Goal: Transaction & Acquisition: Purchase product/service

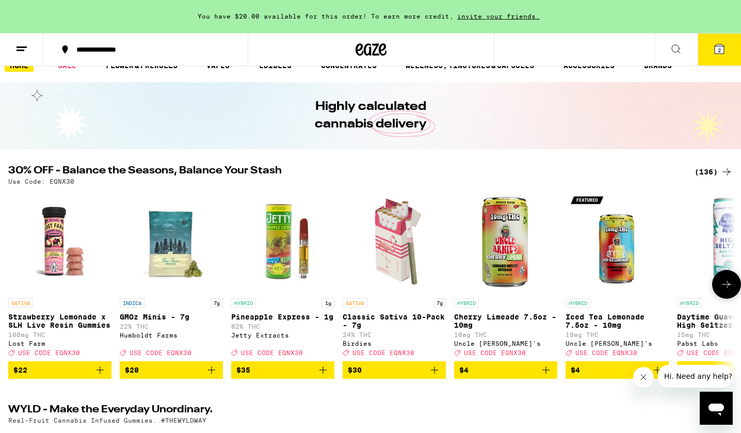
scroll to position [1, 0]
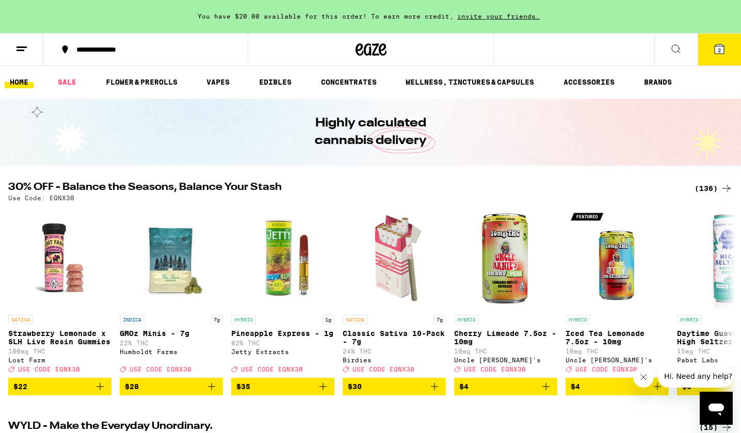
click at [708, 187] on div "(136)" at bounding box center [713, 188] width 38 height 12
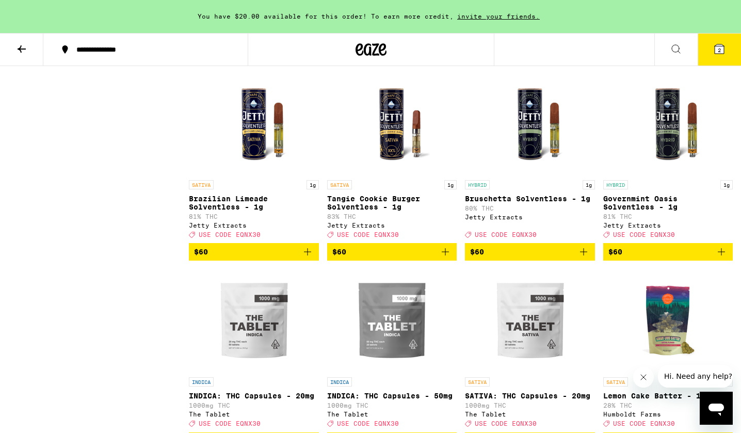
click at [618, 59] on span "$60" at bounding box center [615, 55] width 14 height 8
click at [716, 57] on button "3" at bounding box center [718, 50] width 43 height 32
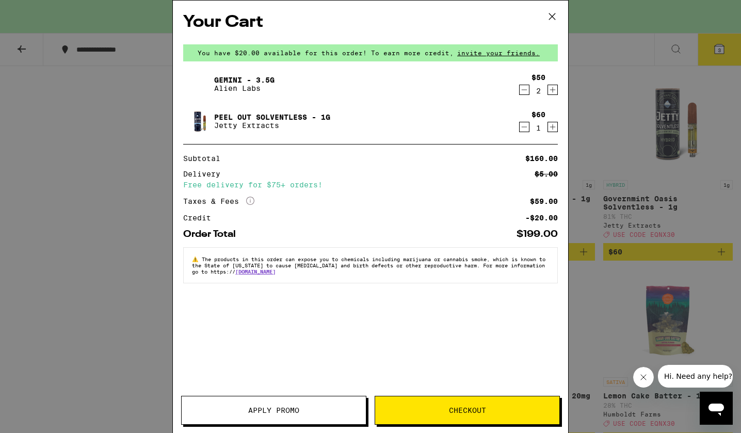
click at [523, 126] on icon "Decrement" at bounding box center [523, 127] width 9 height 12
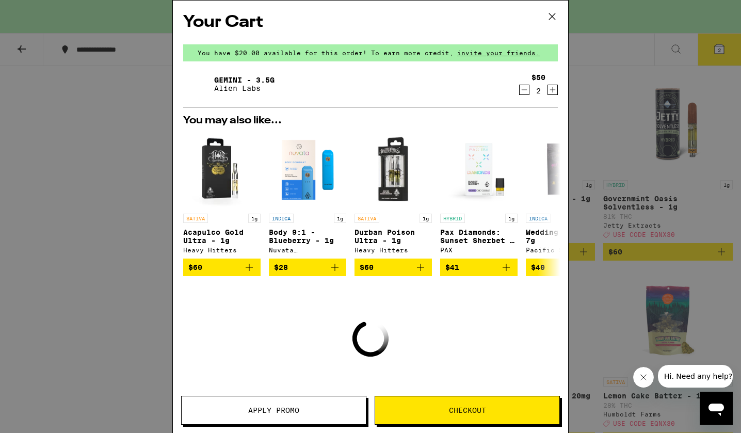
click at [521, 95] on icon "Decrement" at bounding box center [523, 90] width 9 height 12
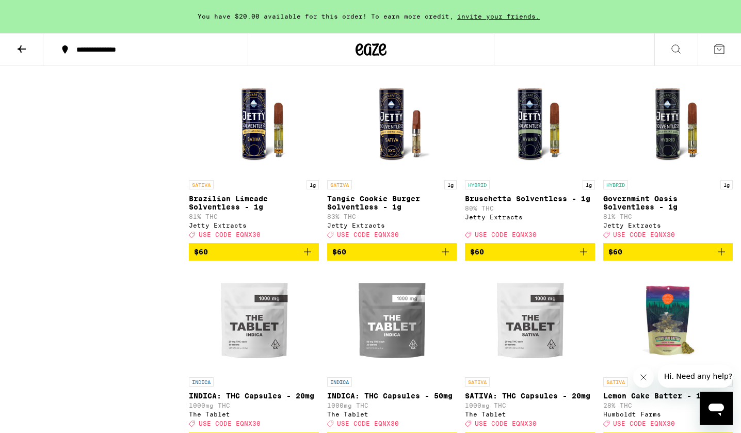
click at [647, 61] on span "$60" at bounding box center [668, 54] width 120 height 12
click at [715, 56] on button "1" at bounding box center [718, 50] width 43 height 32
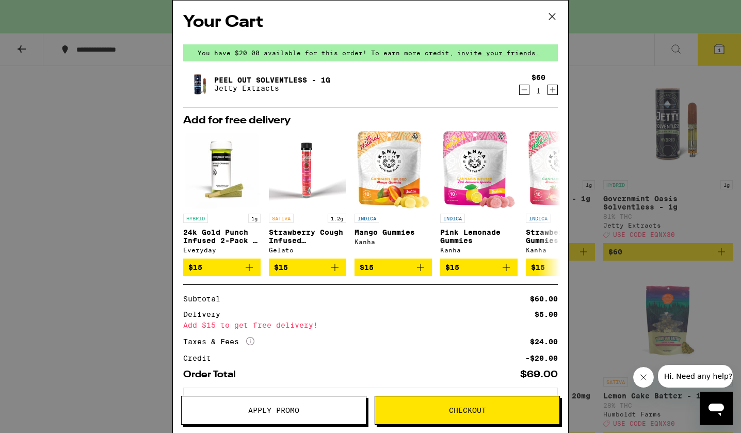
click at [267, 409] on span "Apply Promo" at bounding box center [273, 409] width 51 height 7
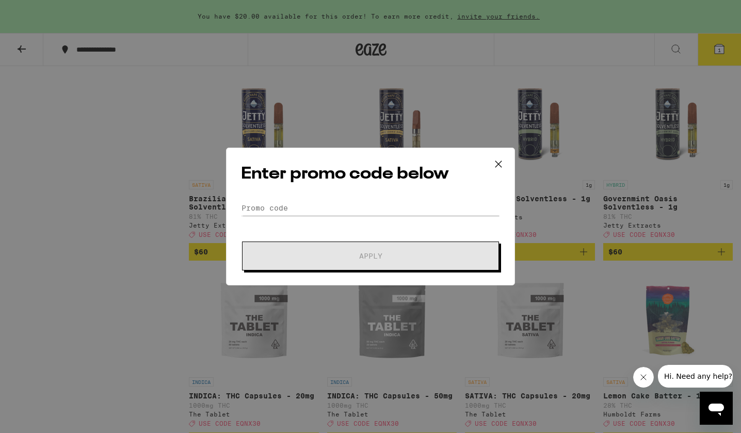
click at [325, 229] on form "Promo Code Apply" at bounding box center [370, 235] width 259 height 70
click at [320, 211] on input "Promo Code" at bounding box center [370, 207] width 259 height 15
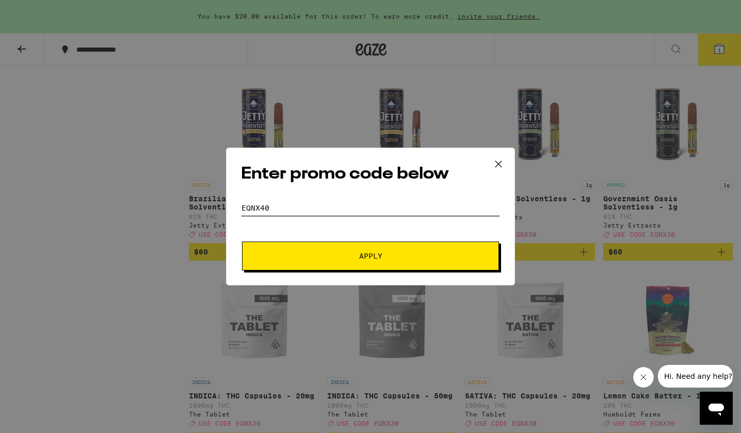
click at [370, 256] on button "Apply" at bounding box center [370, 255] width 257 height 29
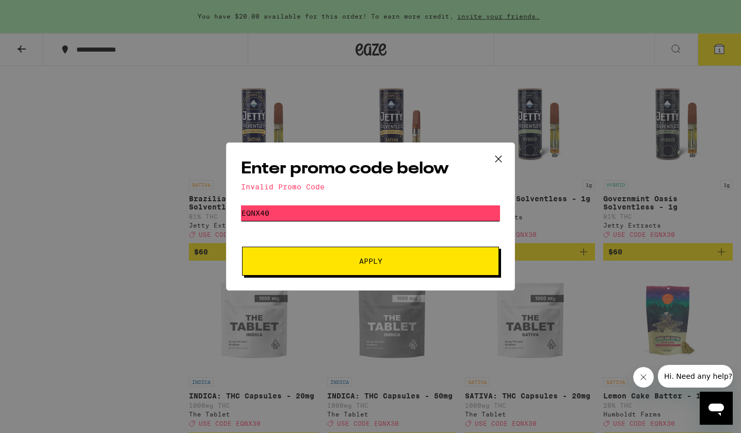
click at [311, 214] on input "eqnx40" at bounding box center [370, 212] width 259 height 15
type input "eqnx30"
click at [370, 261] on button "Apply" at bounding box center [370, 261] width 257 height 29
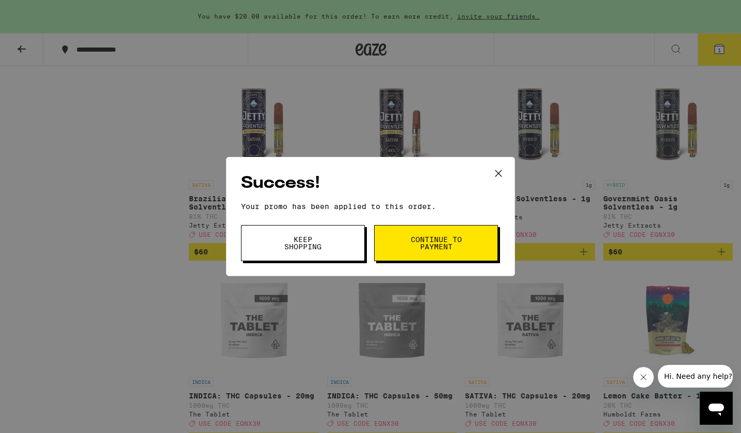
click at [396, 255] on button "Continue to payment" at bounding box center [436, 243] width 124 height 36
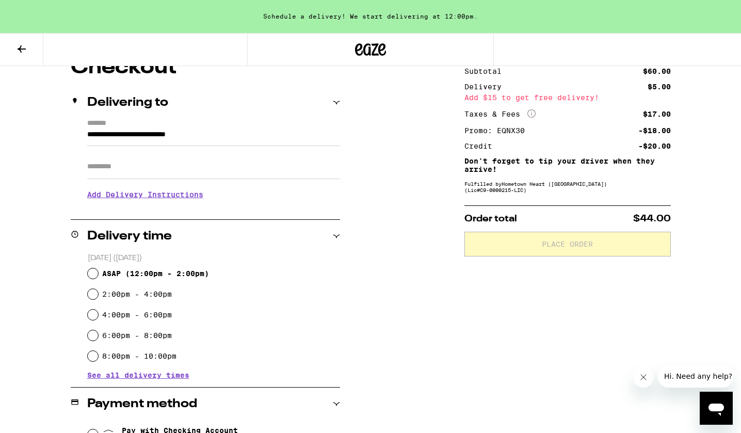
scroll to position [109, 0]
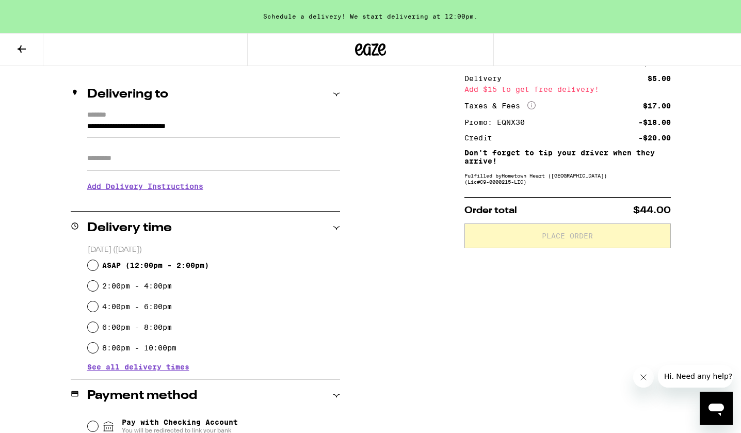
click at [94, 350] on input "8:00pm - 10:00pm" at bounding box center [93, 347] width 10 height 10
radio input "true"
click at [128, 163] on input "Apt/Suite" at bounding box center [213, 158] width 253 height 25
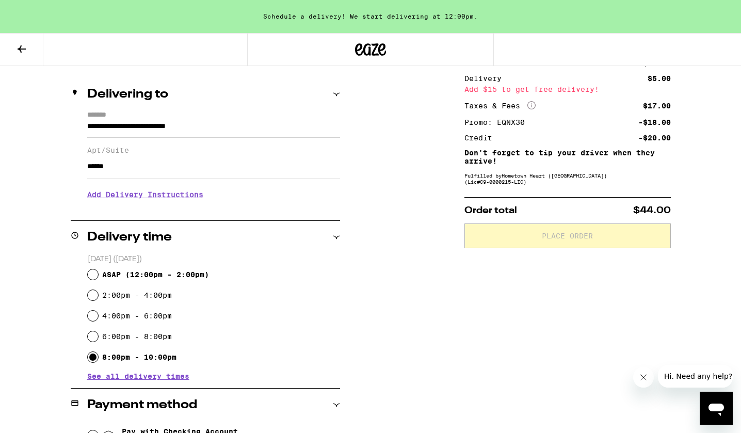
type input "******"
click at [116, 201] on h3 "Add Delivery Instructions" at bounding box center [213, 195] width 253 height 24
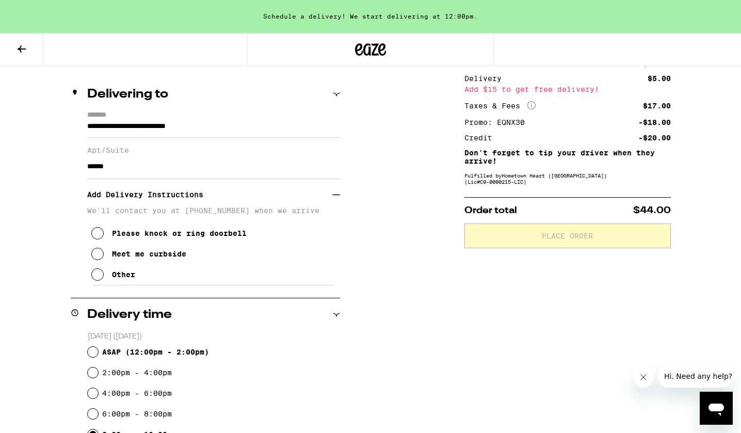
click at [102, 278] on icon at bounding box center [97, 274] width 12 height 12
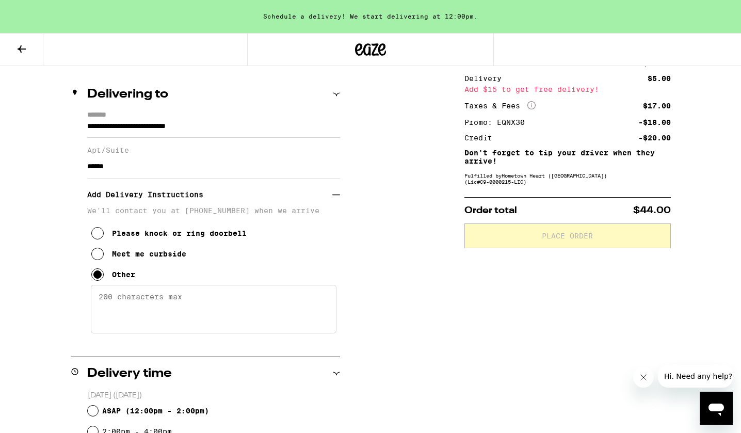
click at [106, 305] on textarea "Enter any other delivery instructions you want driver to know" at bounding box center [213, 309] width 245 height 48
type textarea "O"
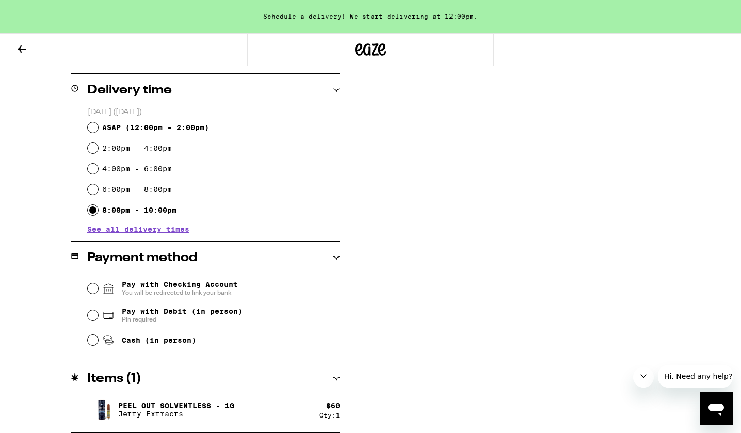
scroll to position [392, 0]
type textarea "Please park out front by pool, will meet you there."
click at [91, 342] on input "Cash (in person)" at bounding box center [93, 340] width 10 height 10
radio input "true"
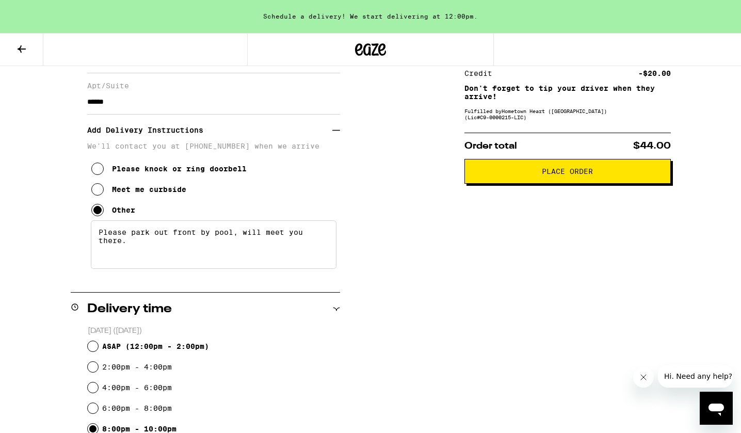
scroll to position [1, 0]
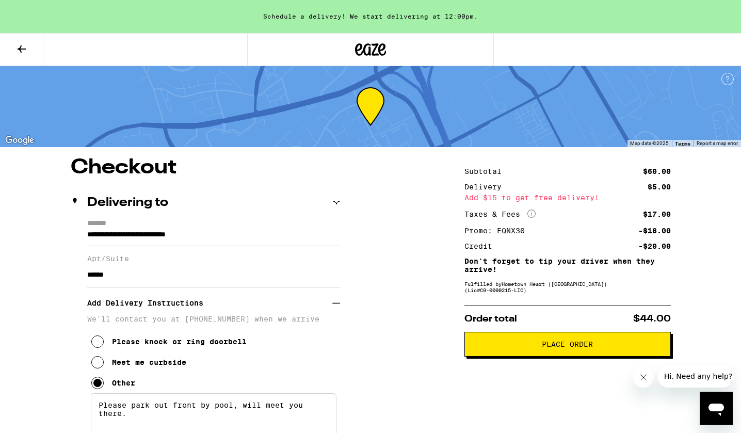
click at [479, 347] on span "Place Order" at bounding box center [567, 343] width 189 height 7
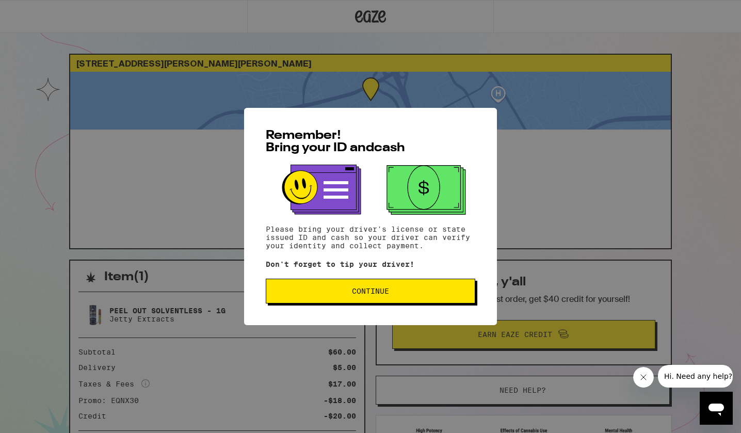
click at [358, 297] on button "Continue" at bounding box center [370, 290] width 209 height 25
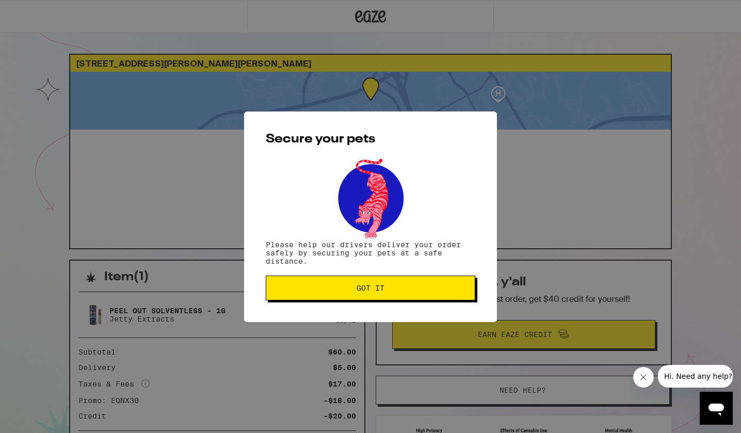
click at [358, 297] on button "Got it" at bounding box center [370, 287] width 209 height 25
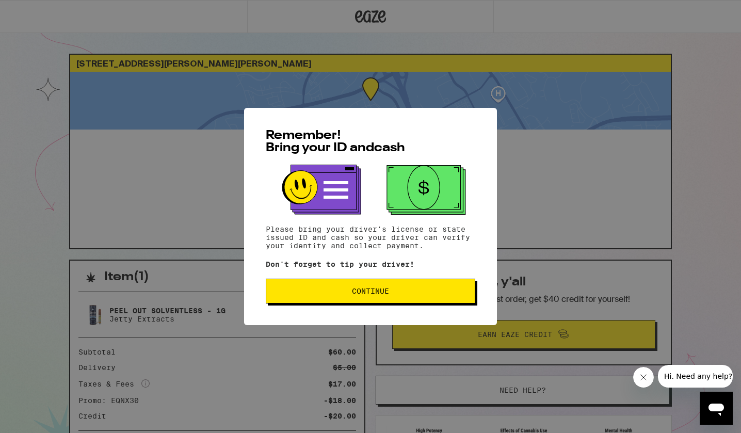
click at [291, 284] on button "Continue" at bounding box center [370, 290] width 209 height 25
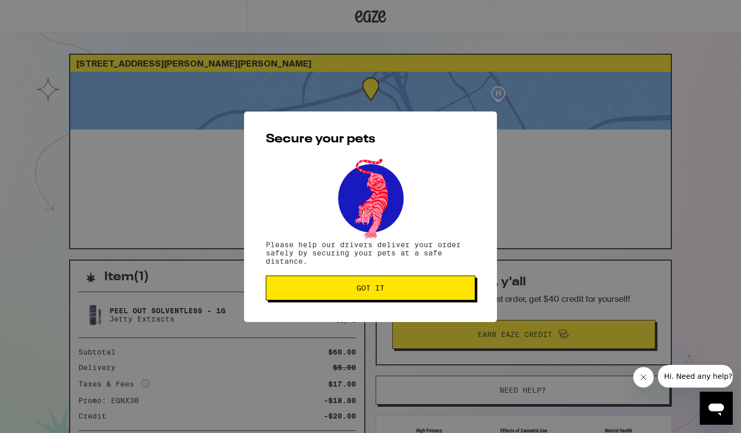
click at [290, 288] on span "Got it" at bounding box center [370, 287] width 192 height 7
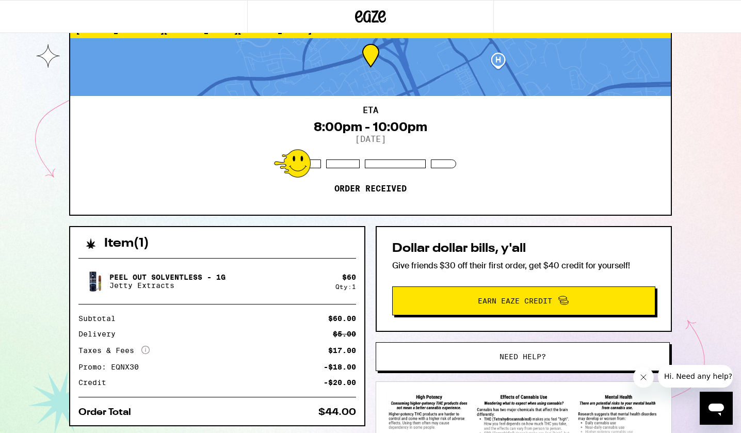
scroll to position [38, 0]
